Goal: Check status: Check status

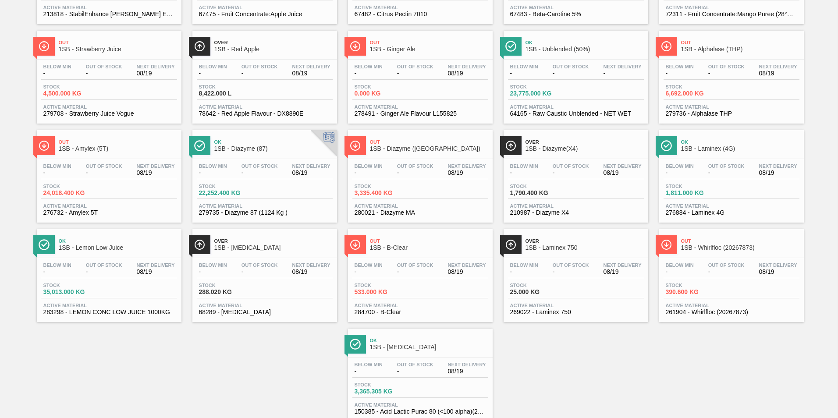
scroll to position [464, 0]
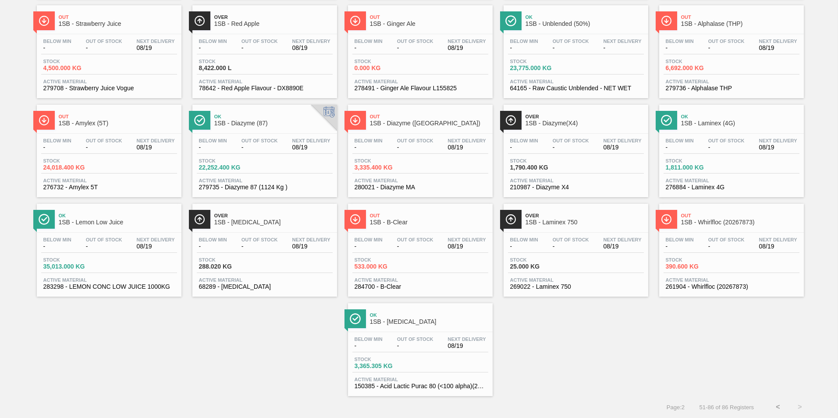
click at [775, 404] on button "<" at bounding box center [778, 407] width 22 height 22
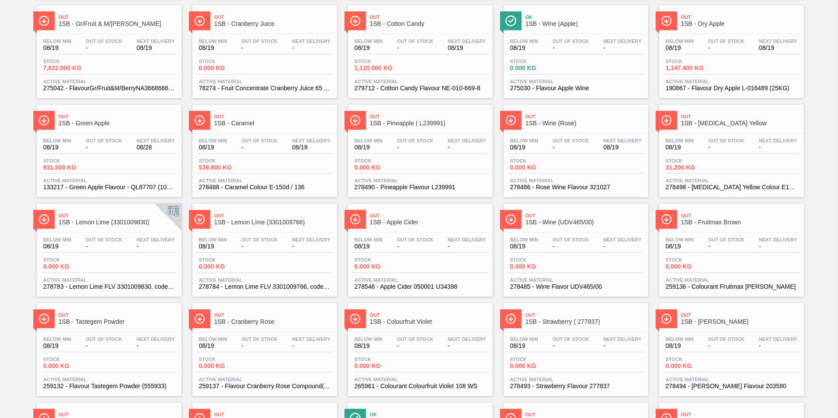
scroll to position [0, 0]
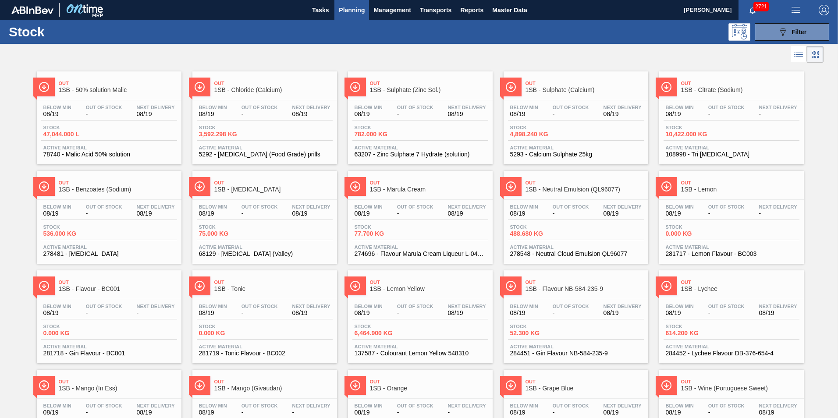
click at [395, 117] on div "Out Of Stock -" at bounding box center [415, 111] width 41 height 13
drag, startPoint x: 592, startPoint y: 93, endPoint x: 588, endPoint y: 99, distance: 7.5
click at [592, 93] on span "1SB - Sulphate (Calcium)" at bounding box center [584, 90] width 118 height 7
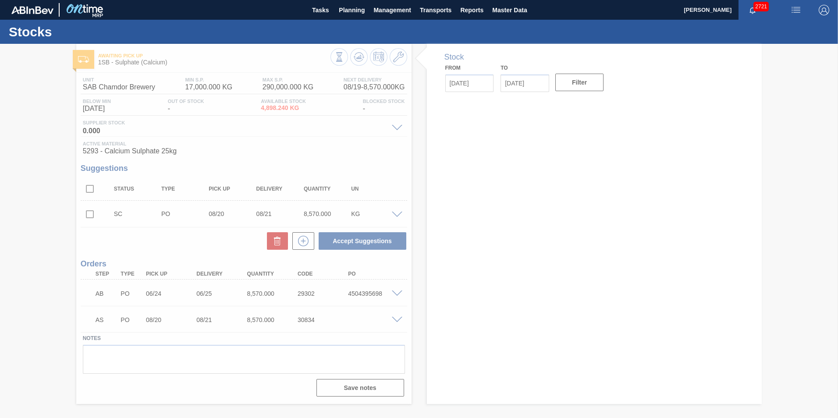
type input "[DATE]"
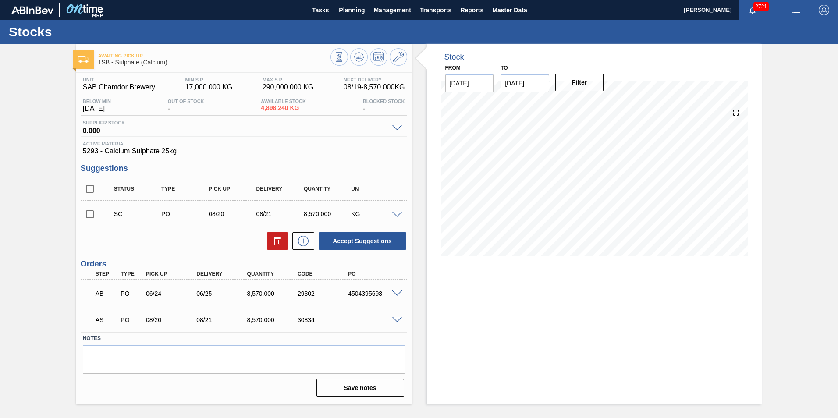
click at [399, 321] on span at bounding box center [397, 320] width 11 height 7
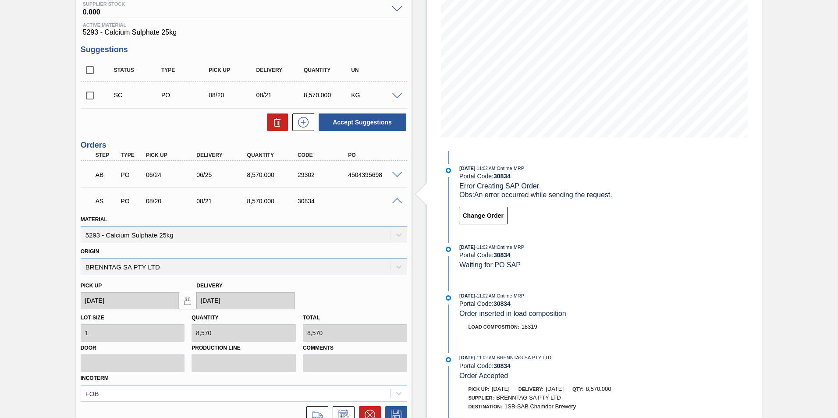
scroll to position [175, 0]
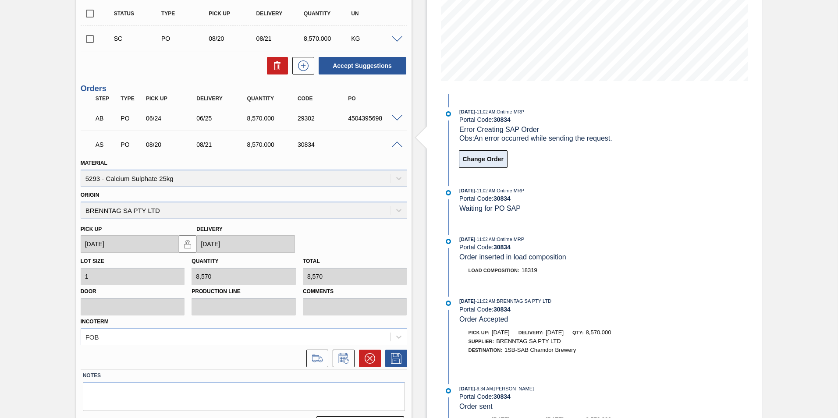
click at [478, 163] on button "Change Order" at bounding box center [483, 159] width 49 height 18
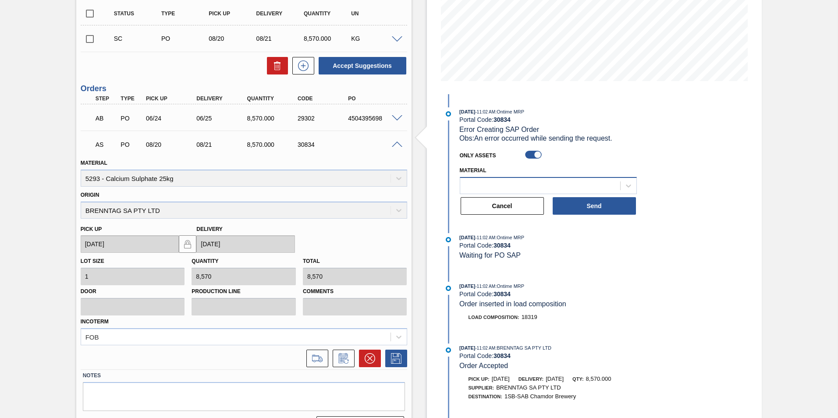
click at [482, 185] on div at bounding box center [540, 185] width 160 height 13
type input "5293"
click at [505, 185] on div at bounding box center [540, 185] width 160 height 13
click at [396, 144] on span at bounding box center [397, 145] width 11 height 7
